Goal: Check status

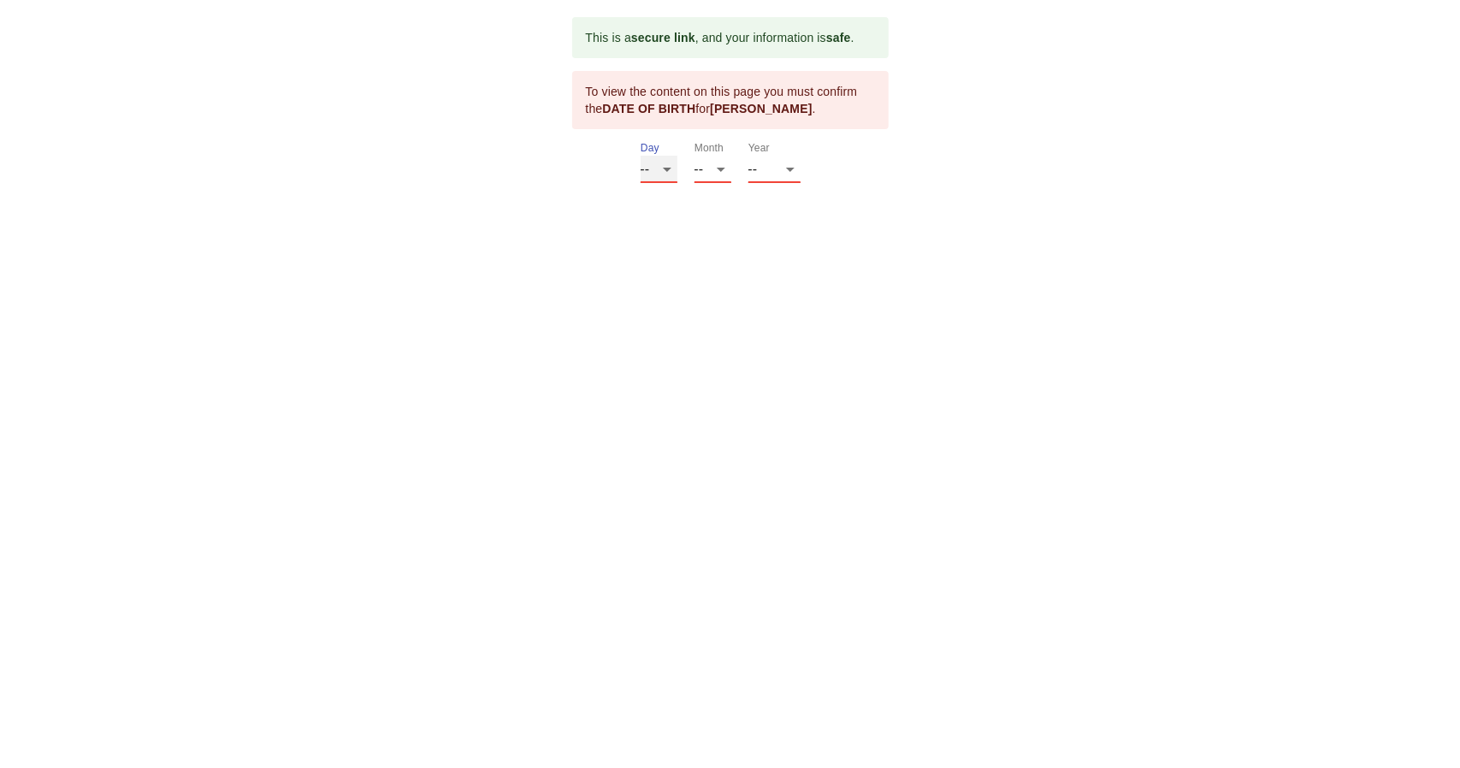
click at [664, 164] on select "-- 01 02 03 04 05 06 07 08 09 10 11 12 13 14 15 16 17 18 19 20 21 22 23 24 25 2…" at bounding box center [659, 169] width 37 height 27
click at [641, 156] on select "-- 01 02 03 04 05 06 07 08 09 10 11 12 13 14 15 16 17 18 19 20 21 22 23 24 25 2…" at bounding box center [659, 169] width 37 height 27
click at [667, 168] on select "-- 01 02 03 04 05 06 07 08 09 10 11 12 13 14 15 16 17 18 19 20 21 22 23 24 25 2…" at bounding box center [659, 169] width 37 height 27
select select "28"
click at [641, 156] on select "-- 01 02 03 04 05 06 07 08 09 10 11 12 13 14 15 16 17 18 19 20 21 22 23 24 25 2…" at bounding box center [659, 169] width 37 height 27
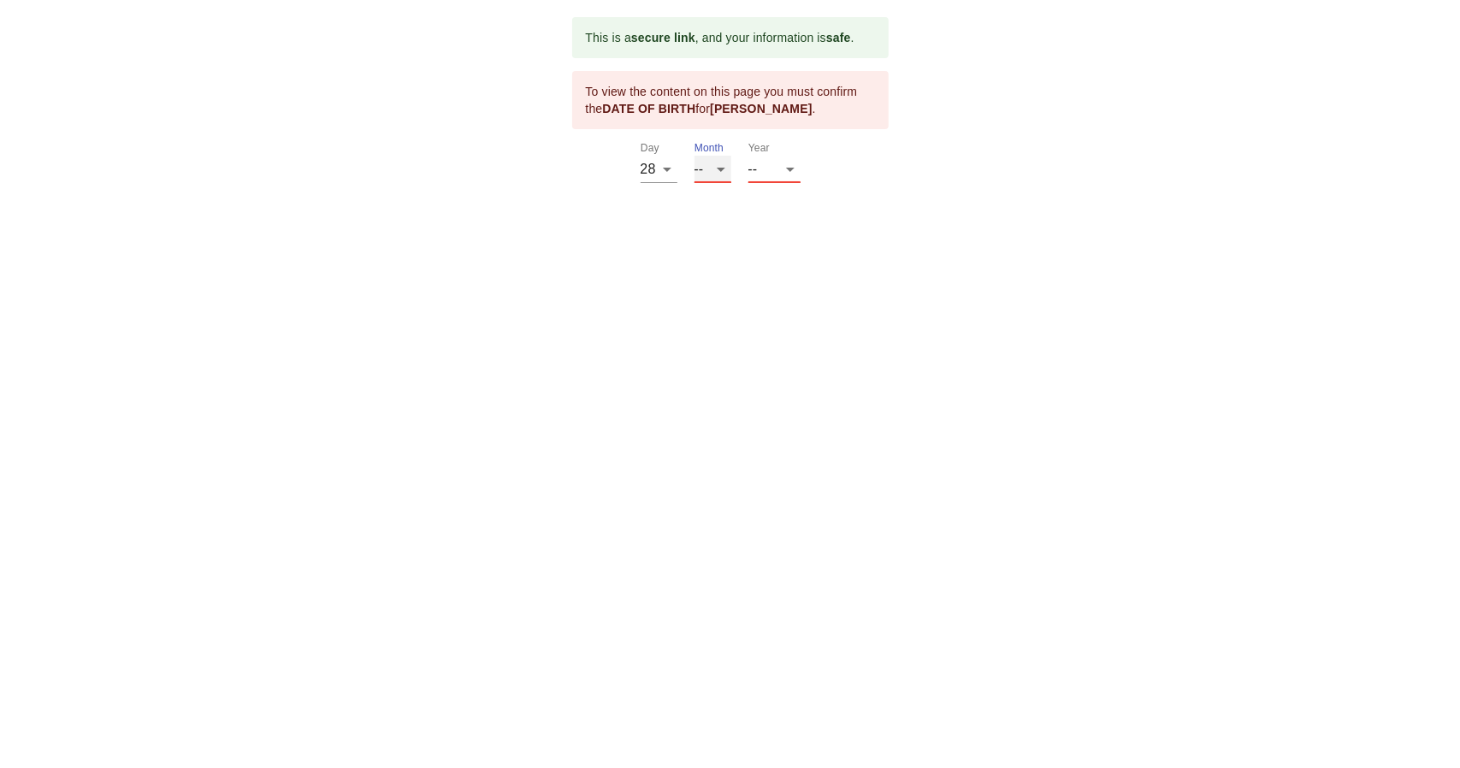
click at [722, 168] on select "-- 01 02 03 04 05 06 07 08 09 10 11 12" at bounding box center [712, 169] width 37 height 27
select select "03"
click at [694, 156] on select "-- 01 02 03 04 05 06 07 08 09 10 11 12" at bounding box center [712, 169] width 37 height 27
click at [787, 158] on select "-- 2025 2024 2023 2022 2021 2020 2019 2018 2017 2016 2015 2014 2013 2012 2011 2…" at bounding box center [774, 169] width 52 height 27
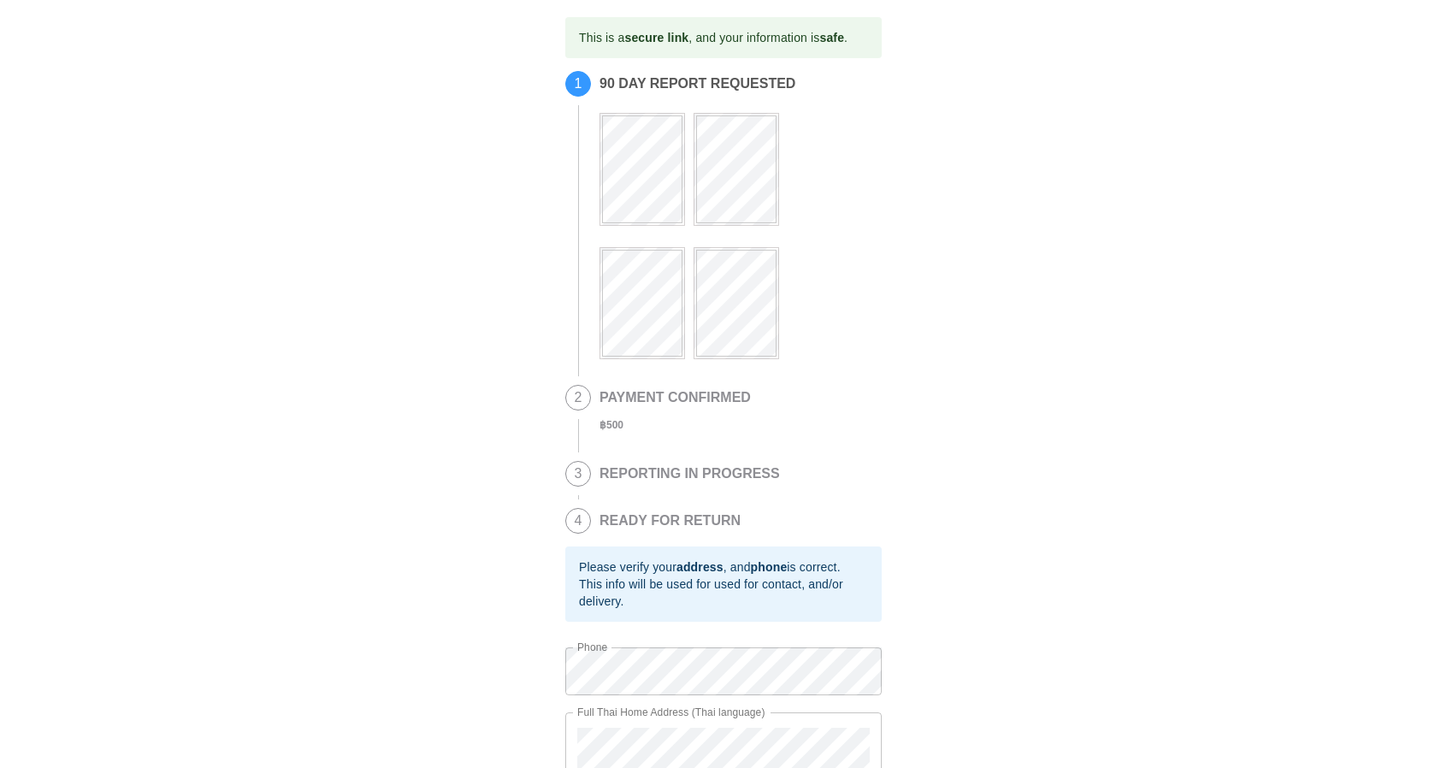
click at [1194, 290] on div "This is a secure link , and your information is safe . 1 90 DAY REPORT REQUESTE…" at bounding box center [723, 424] width 1413 height 815
